Goal: Task Accomplishment & Management: Use online tool/utility

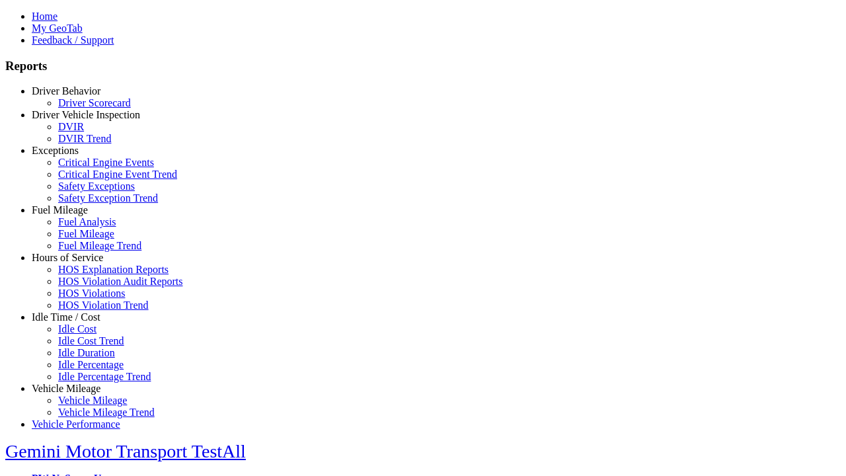
click at [76, 216] on link "Fuel Mileage" at bounding box center [60, 209] width 56 height 11
click at [86, 227] on link "Fuel Analysis" at bounding box center [87, 221] width 58 height 11
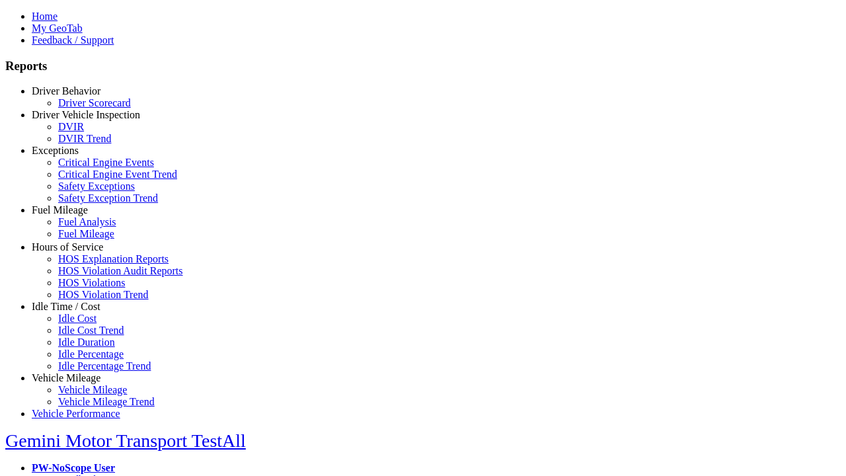
scroll to position [8, 0]
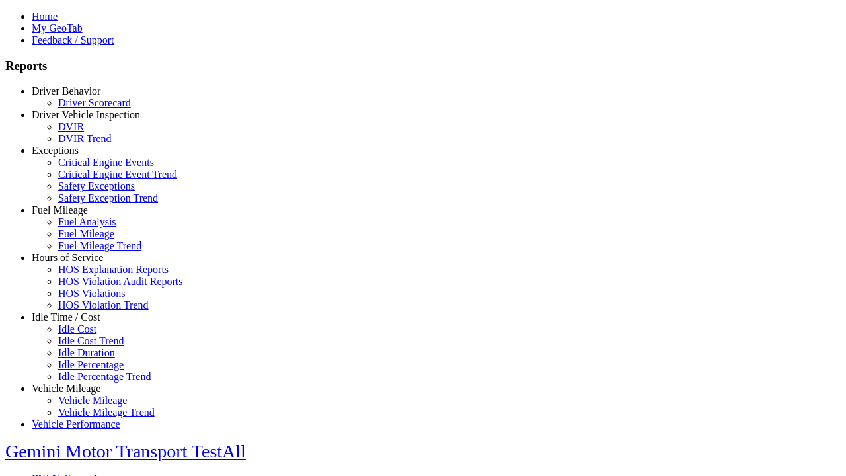
type input "**********"
